Goal: Check status: Check status

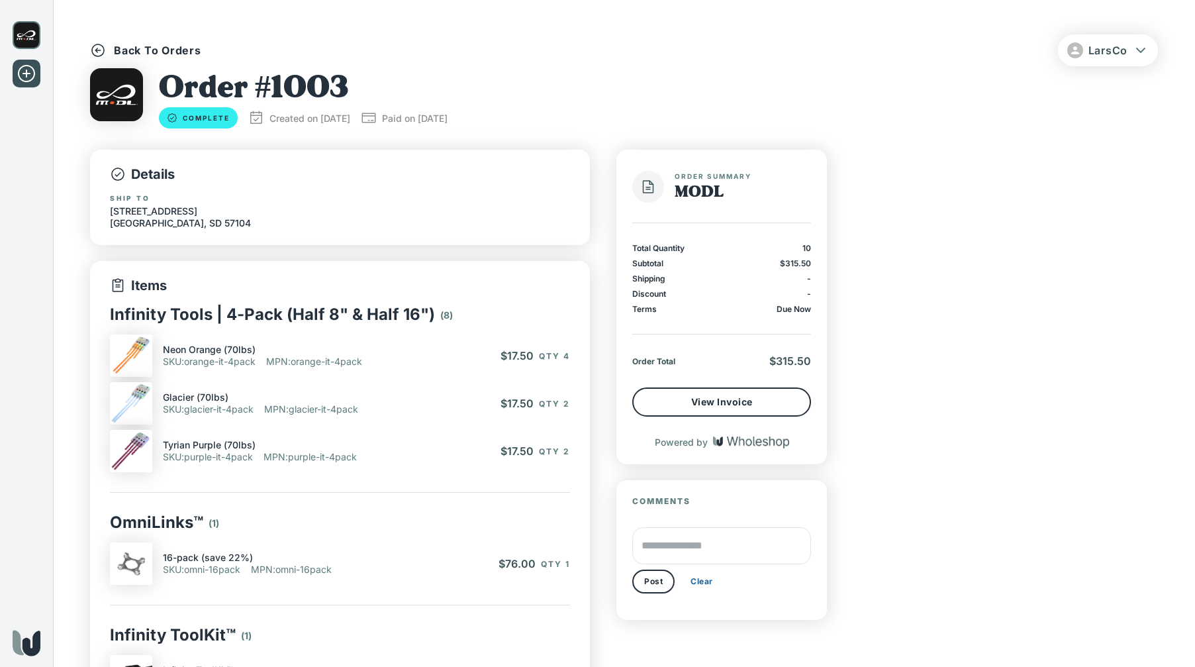
click at [123, 52] on p "Back To Orders" at bounding box center [157, 50] width 87 height 15
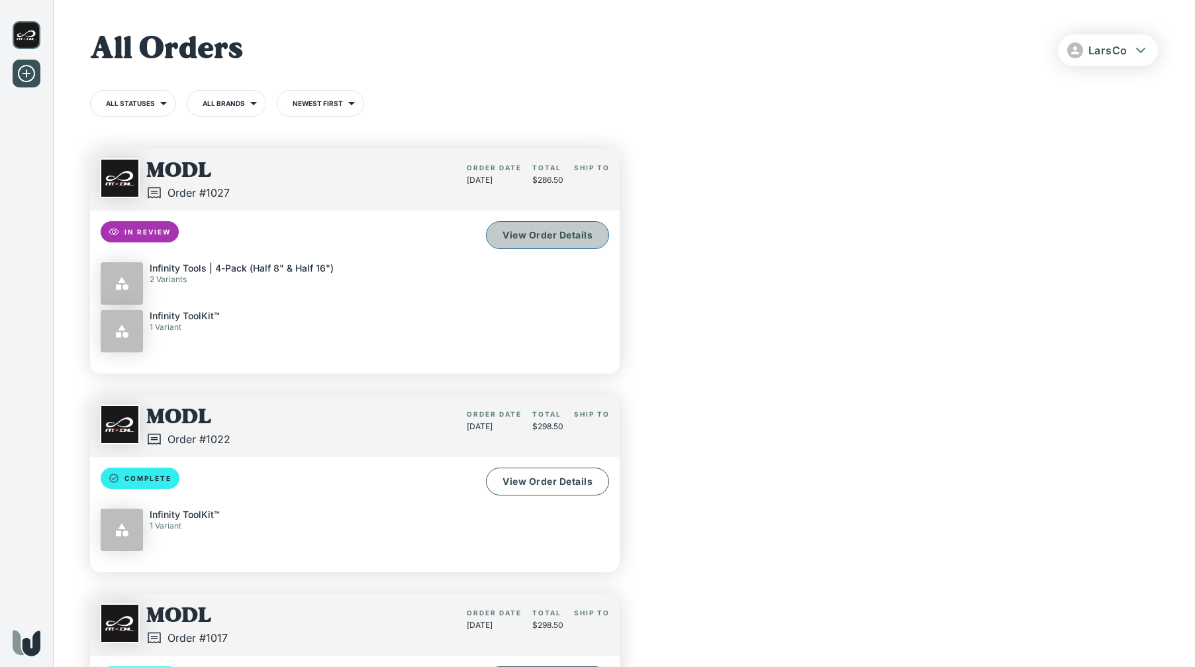
click at [573, 241] on link "View Order Details" at bounding box center [547, 235] width 123 height 28
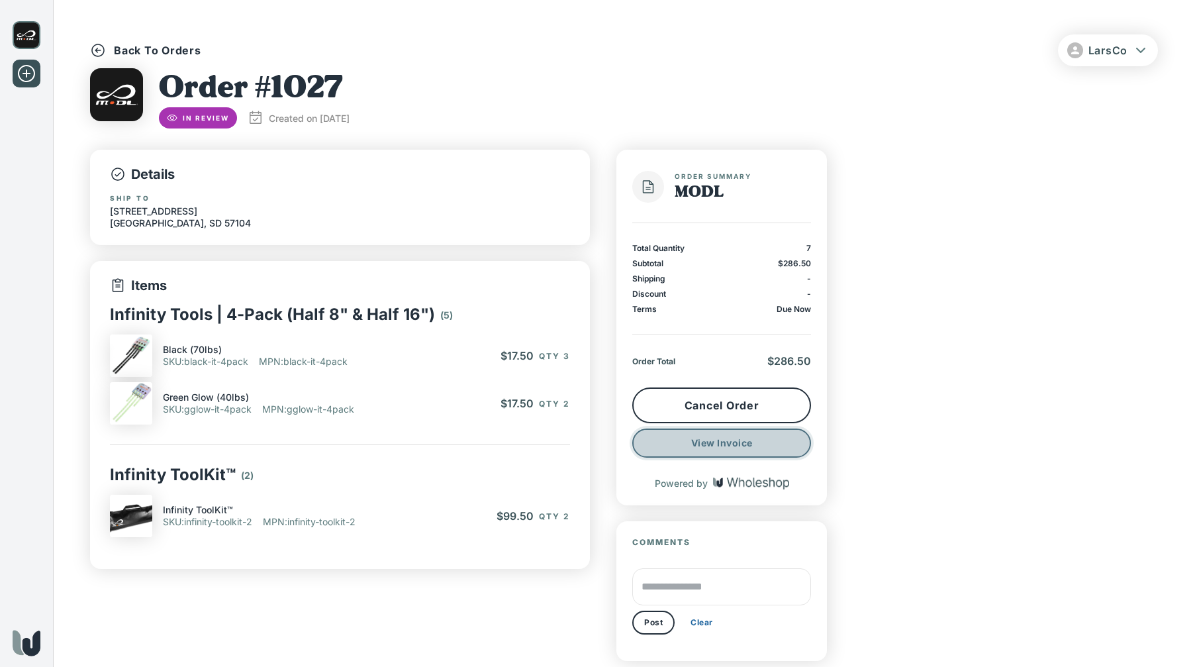
click at [768, 454] on button "View Invoice" at bounding box center [721, 442] width 179 height 29
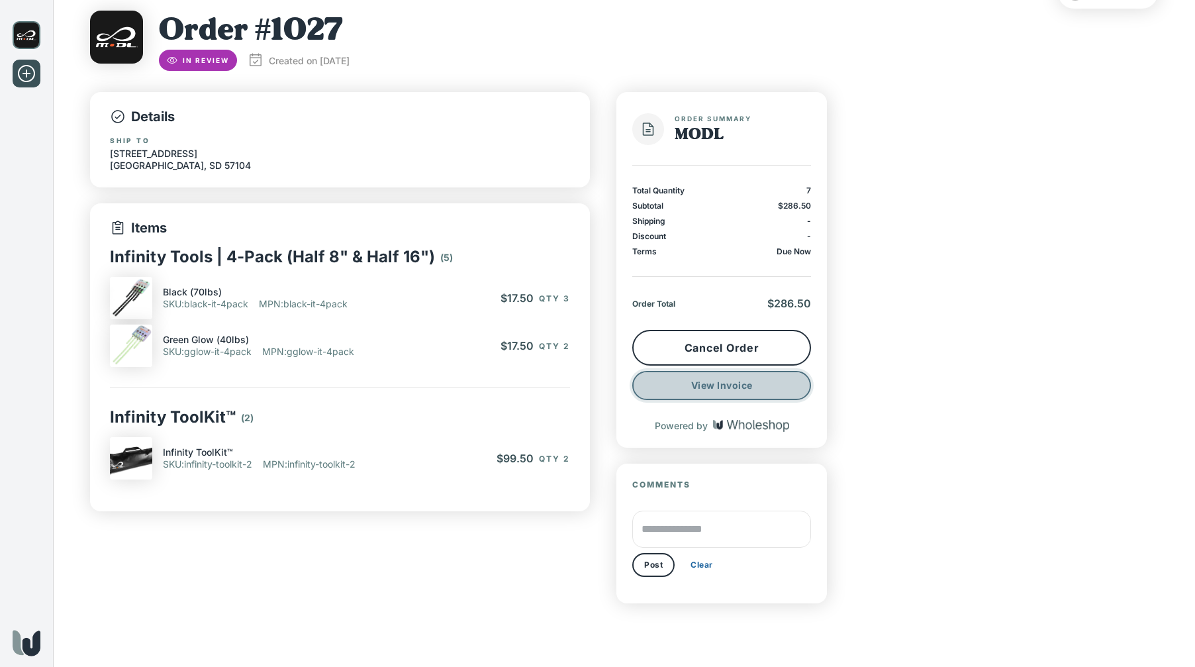
click at [699, 385] on button "View Invoice" at bounding box center [721, 385] width 179 height 29
